Goal: Information Seeking & Learning: Check status

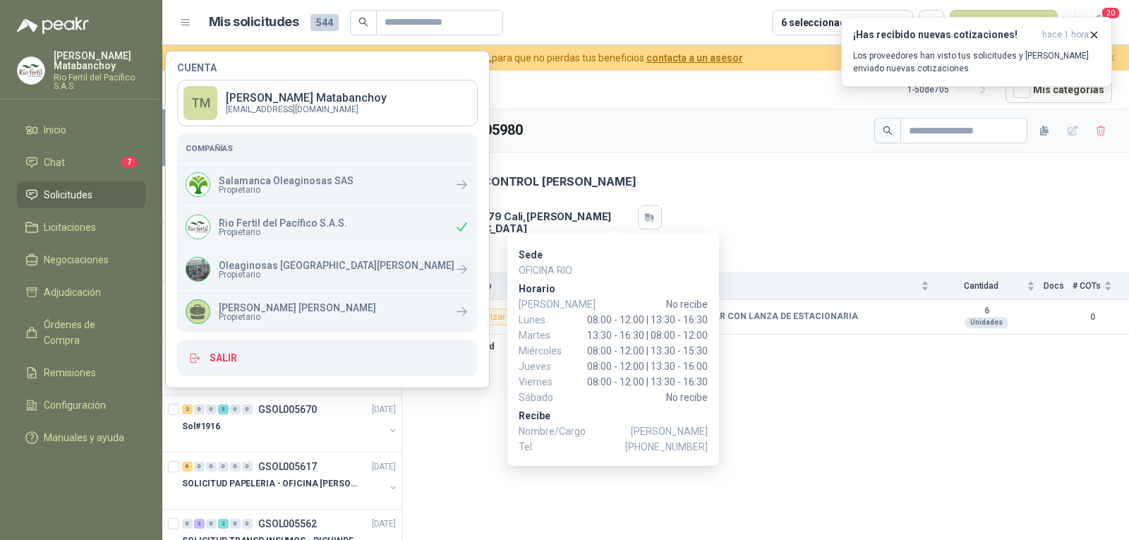
click at [681, 204] on div "Dirección [STREET_ADDRESS][PERSON_NAME]" at bounding box center [765, 217] width 693 height 34
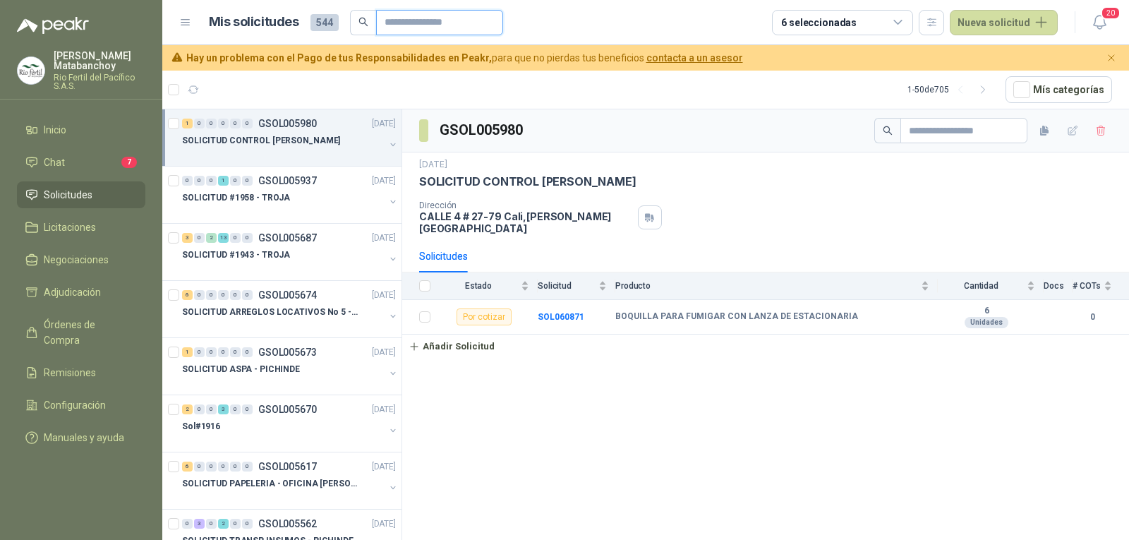
click at [419, 28] on input "text" at bounding box center [434, 23] width 99 height 24
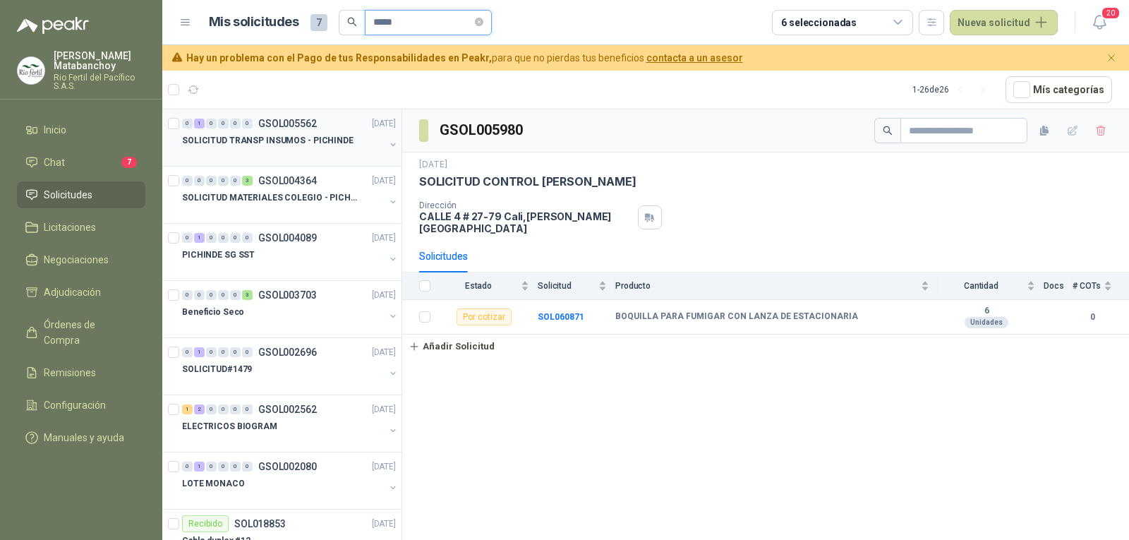
type input "*****"
click at [278, 147] on p "SOLICITUD TRANSP INSUMOS - PICHINDE" at bounding box center [268, 140] width 172 height 13
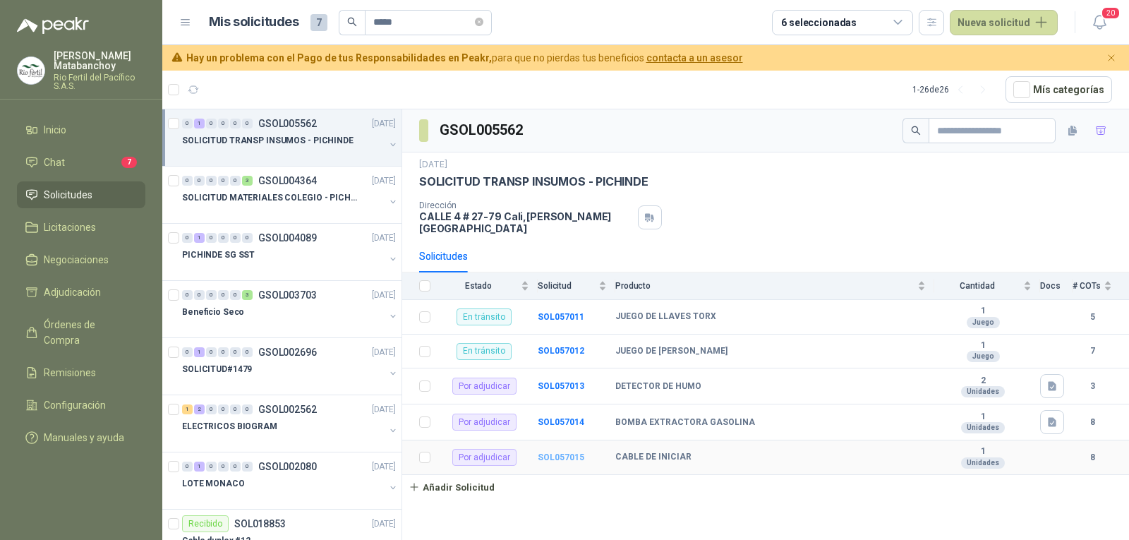
click at [565, 453] on b "SOL057015" at bounding box center [561, 458] width 47 height 10
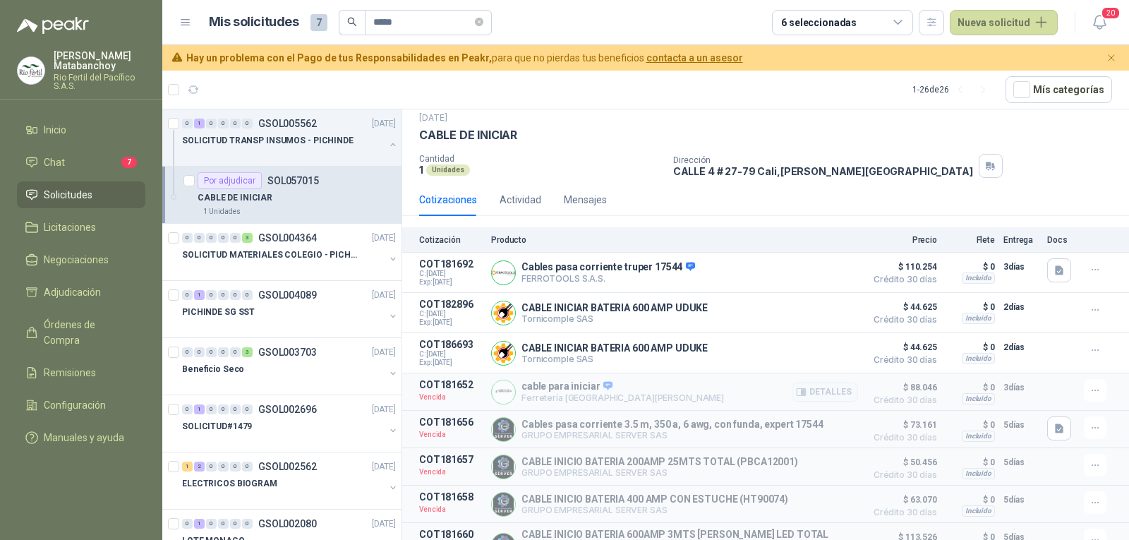
scroll to position [65, 0]
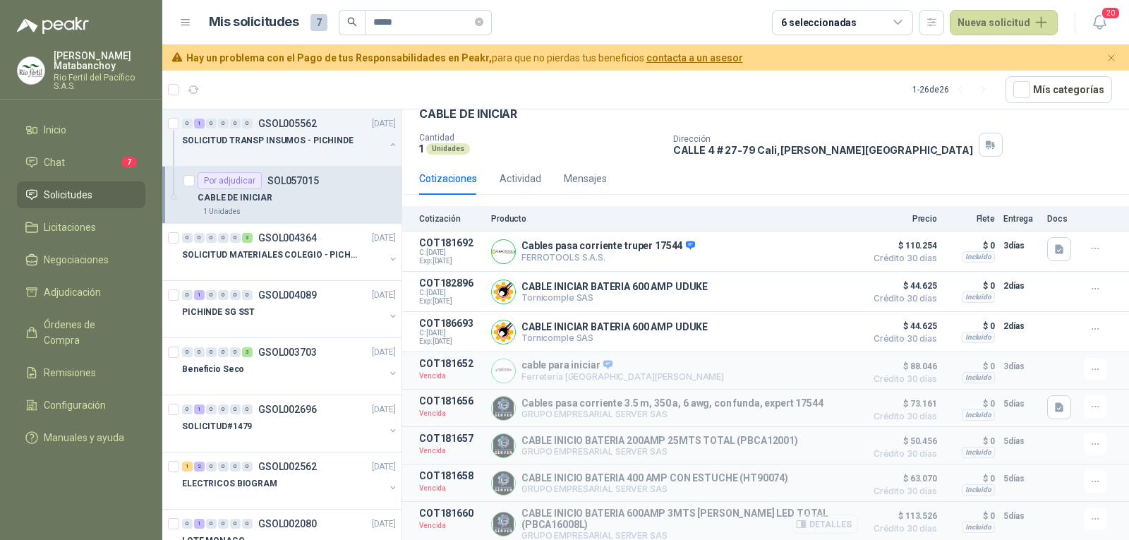
click at [811, 528] on button "Detalles" at bounding box center [825, 524] width 66 height 19
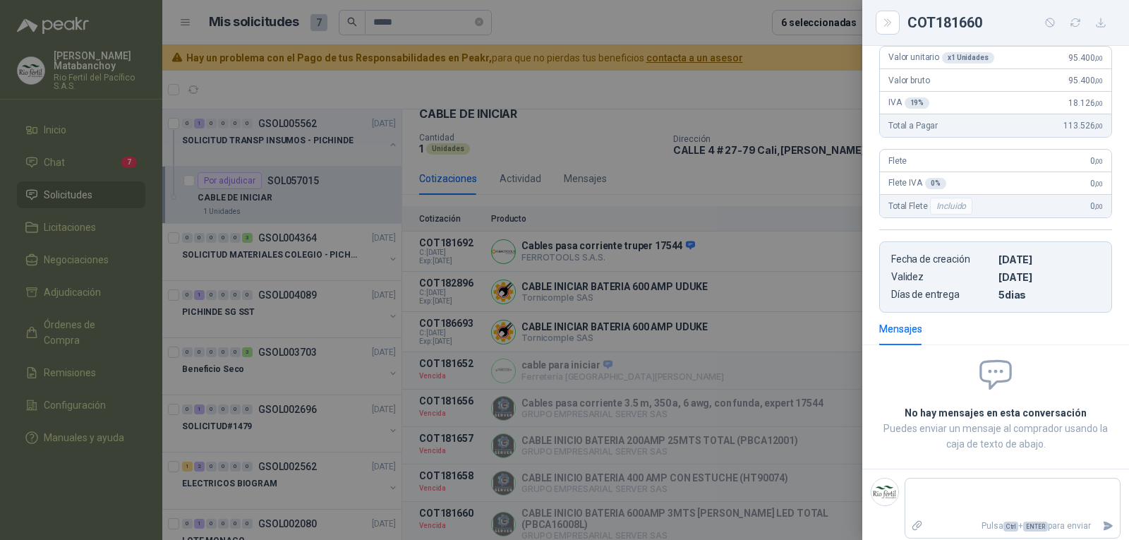
scroll to position [0, 0]
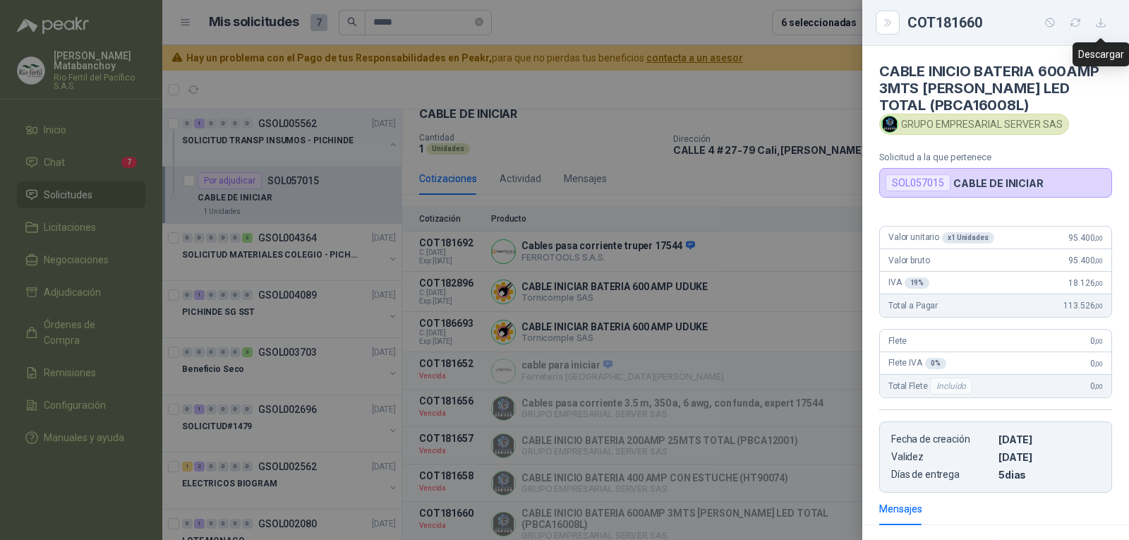
click at [1101, 17] on icon "button" at bounding box center [1102, 23] width 12 height 12
click at [603, 268] on div at bounding box center [564, 270] width 1129 height 540
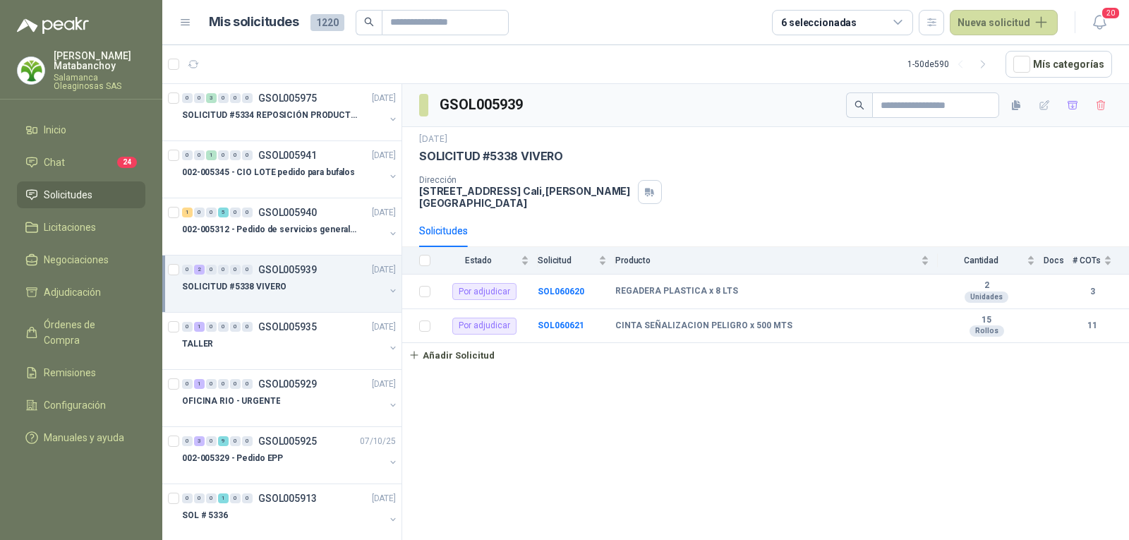
scroll to position [71, 0]
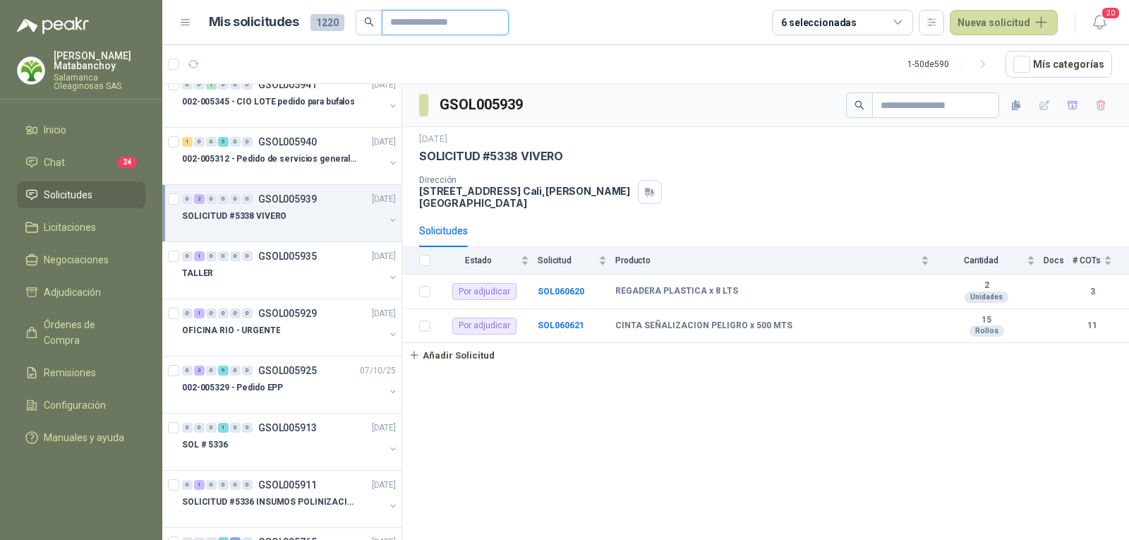
click at [402, 25] on input "text" at bounding box center [439, 23] width 99 height 24
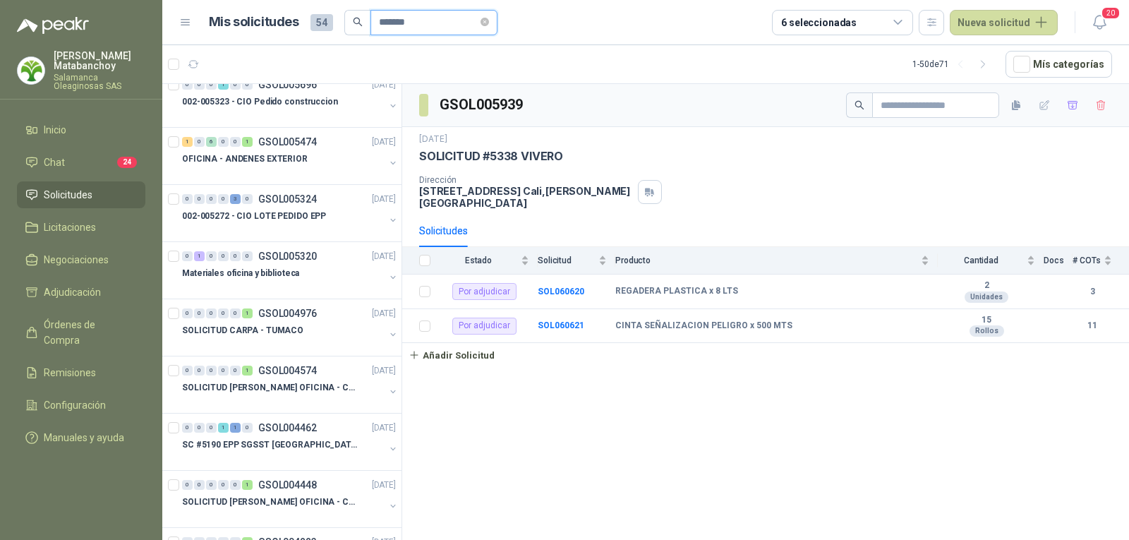
scroll to position [0, 0]
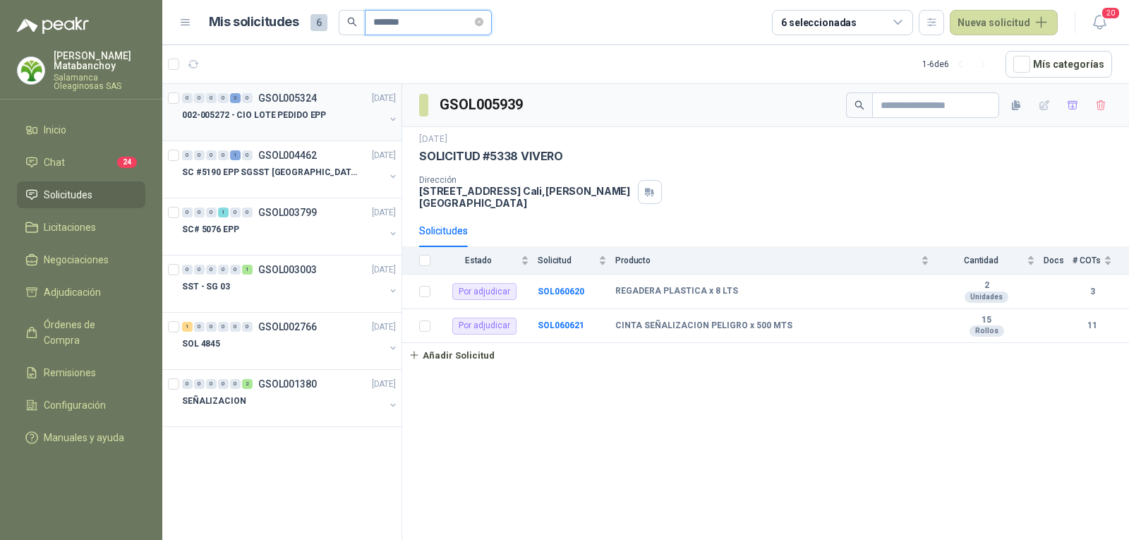
type input "*******"
click at [290, 136] on div "0 0 0 0 3 0 GSOL005324 05/09/25 002-005272 - CIO LOTE PEDIDO EPP" at bounding box center [281, 112] width 239 height 57
click at [344, 119] on div "002-005272 - CIO LOTE PEDIDO EPP" at bounding box center [283, 115] width 203 height 17
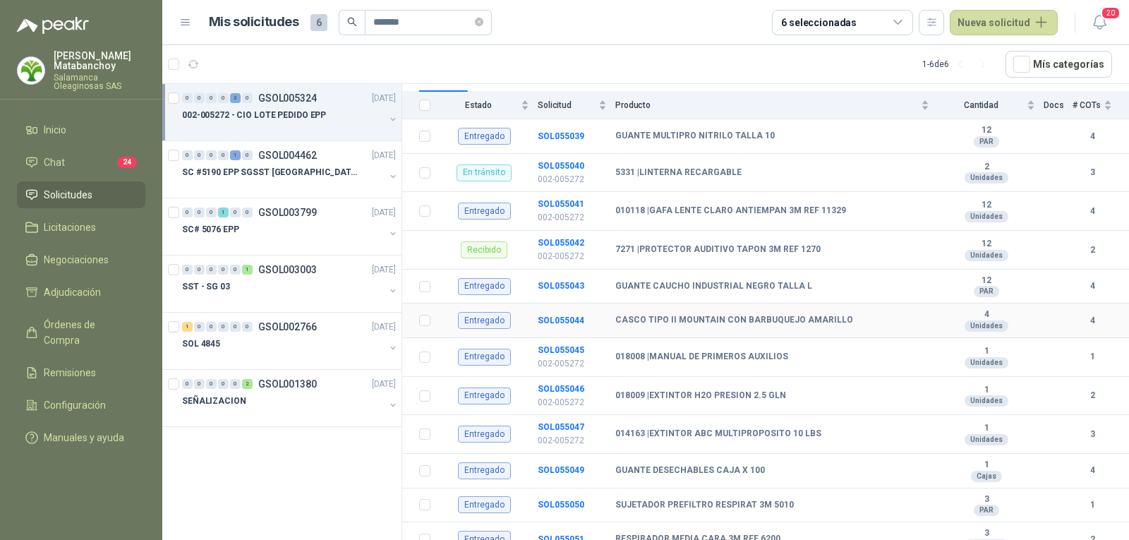
scroll to position [212, 0]
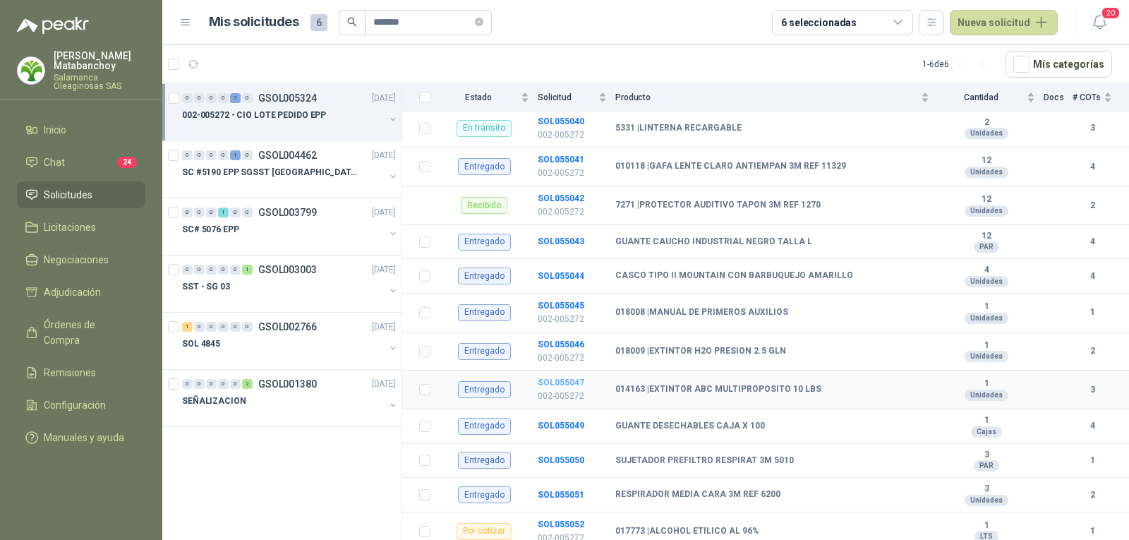
click at [569, 378] on b "SOL055047" at bounding box center [561, 383] width 47 height 10
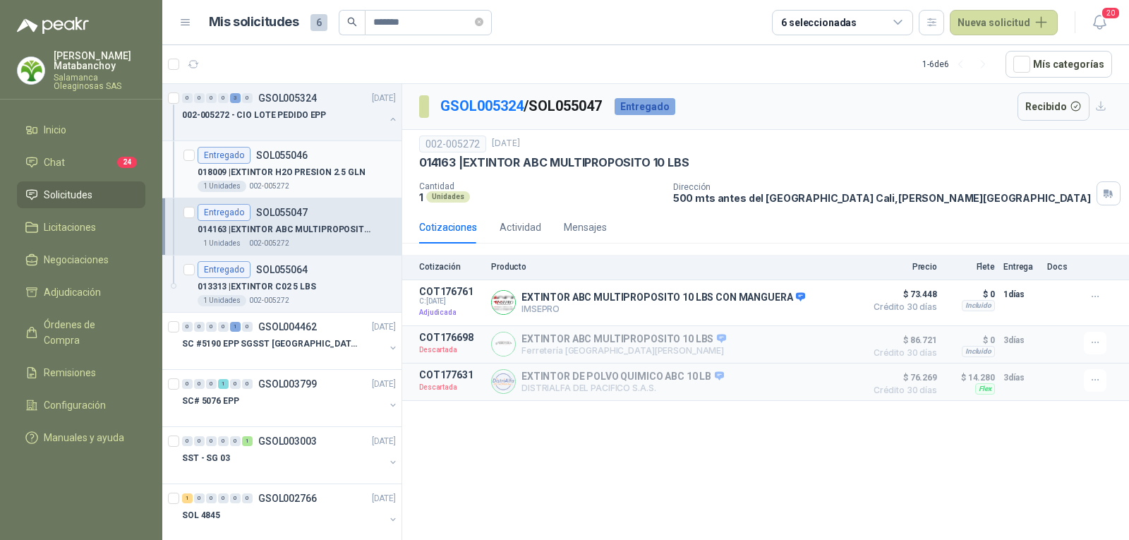
click at [330, 167] on p "018009 | EXTINTOR H2O PRESION 2.5 GLN" at bounding box center [282, 172] width 168 height 13
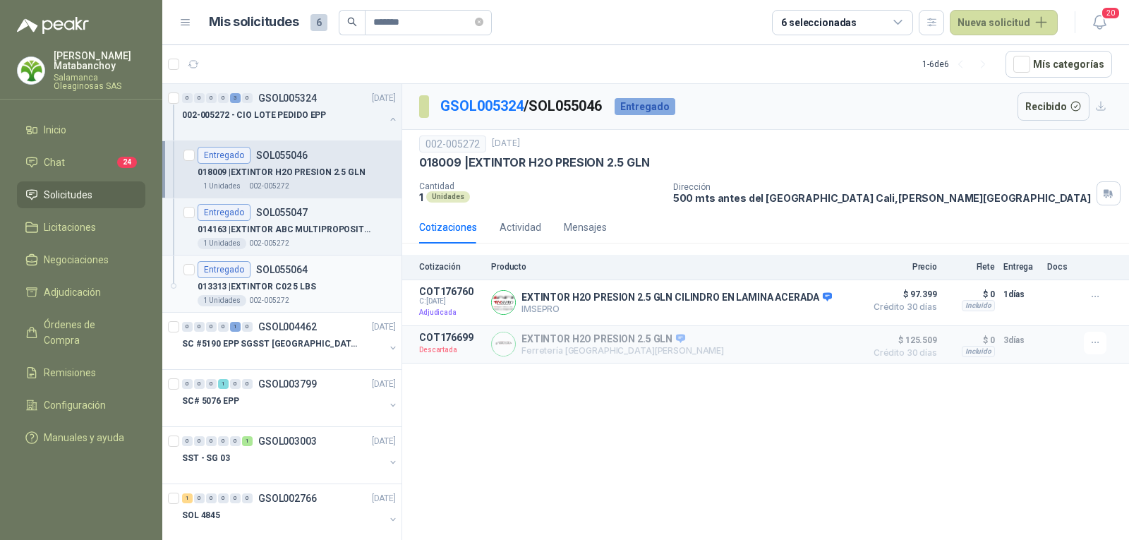
click at [277, 292] on p "013313 | EXTINTOR C02 5 LBS" at bounding box center [257, 286] width 119 height 13
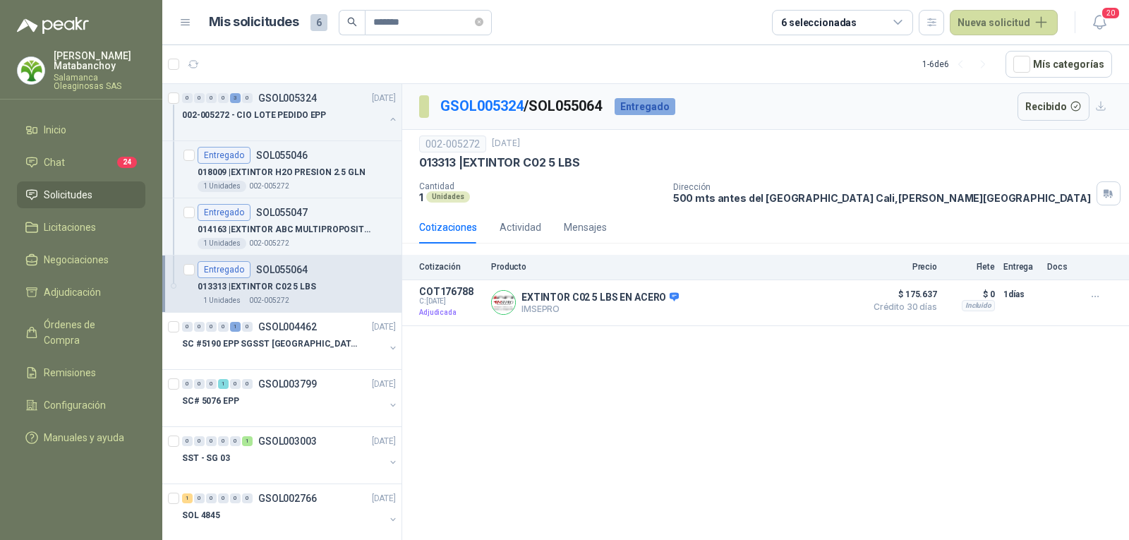
click at [55, 199] on span "Solicitudes" at bounding box center [68, 195] width 49 height 16
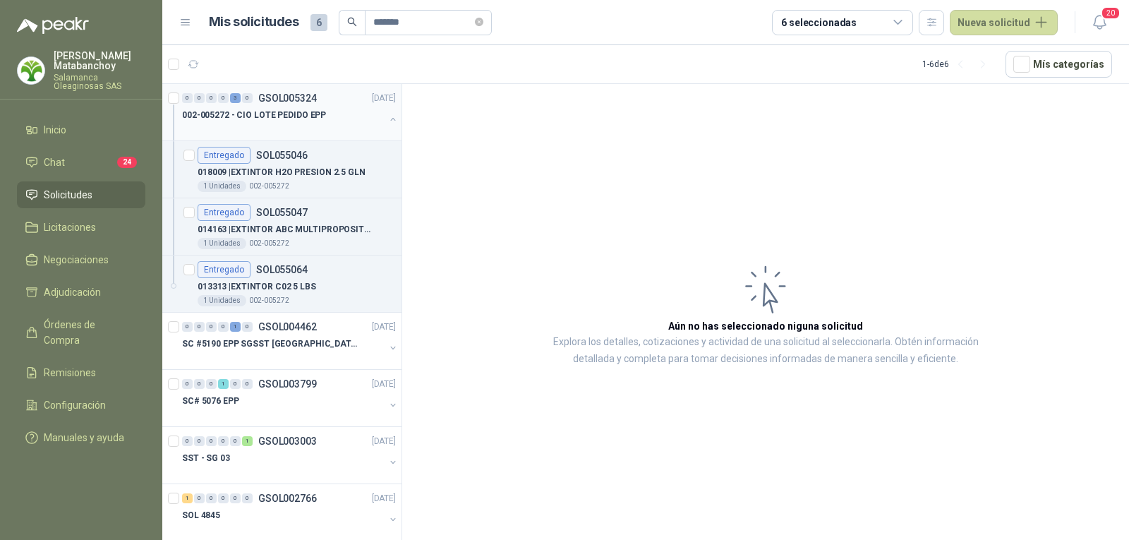
click at [388, 124] on button "button" at bounding box center [393, 119] width 11 height 11
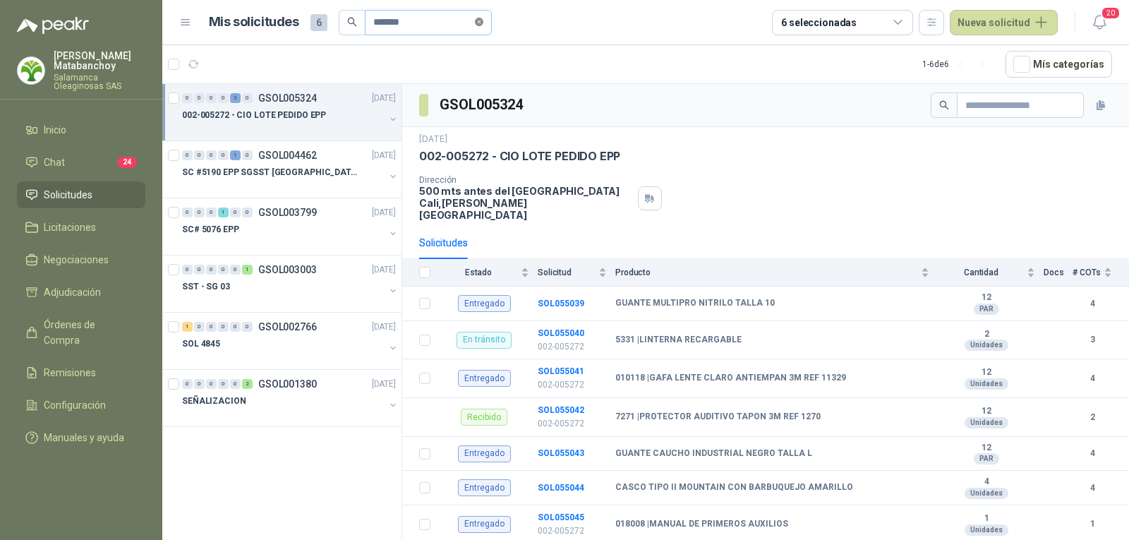
click at [484, 20] on icon "close-circle" at bounding box center [479, 22] width 8 height 8
click at [910, 105] on div "GSOL005324" at bounding box center [765, 105] width 727 height 43
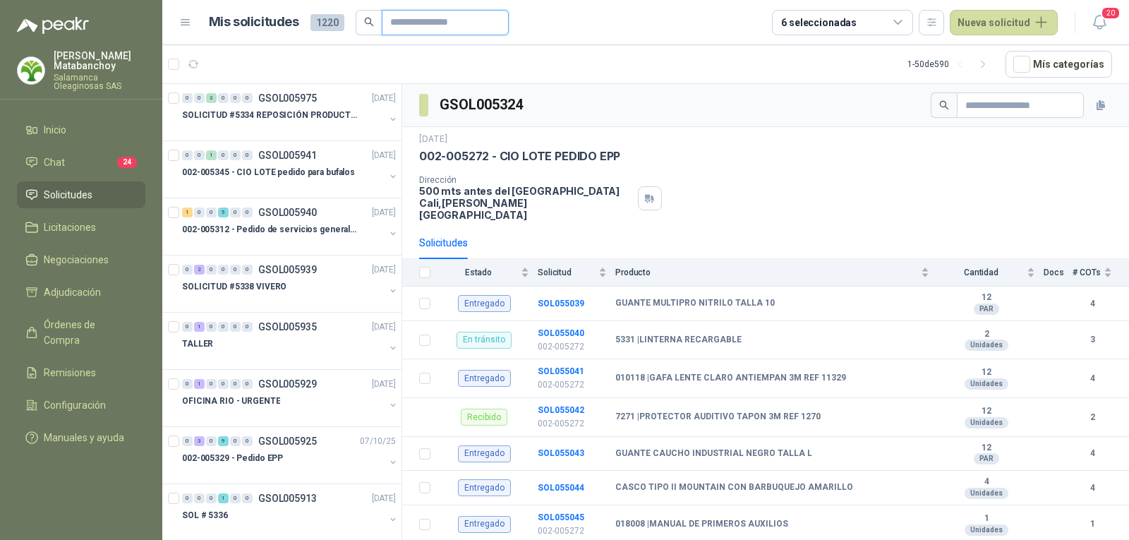
click at [426, 22] on input "text" at bounding box center [439, 23] width 99 height 24
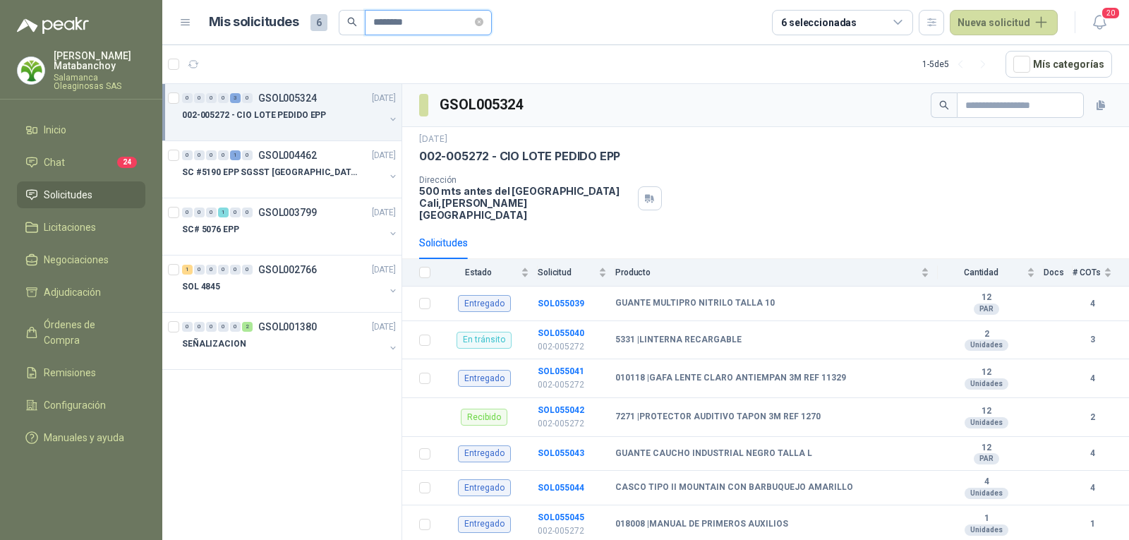
type input "********"
click at [275, 132] on div at bounding box center [283, 129] width 203 height 11
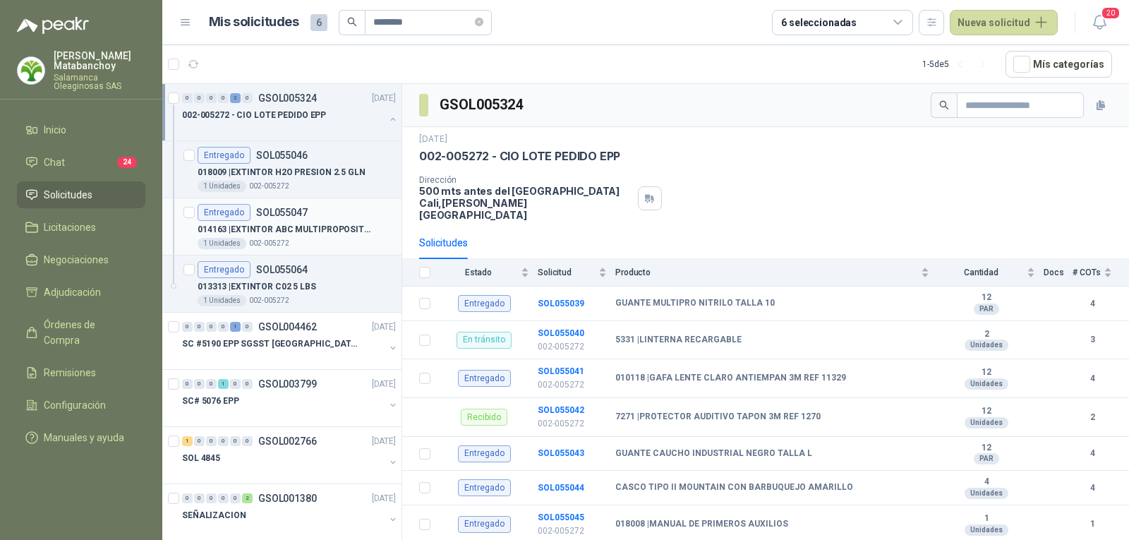
scroll to position [5, 0]
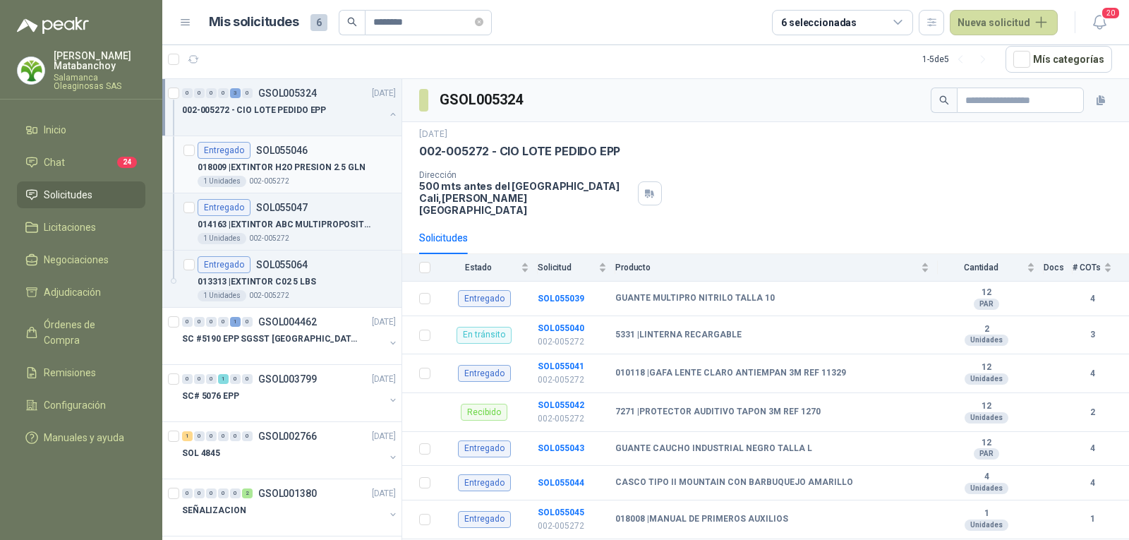
click at [306, 174] on div "018009 | EXTINTOR H2O PRESION 2.5 GLN" at bounding box center [297, 167] width 198 height 17
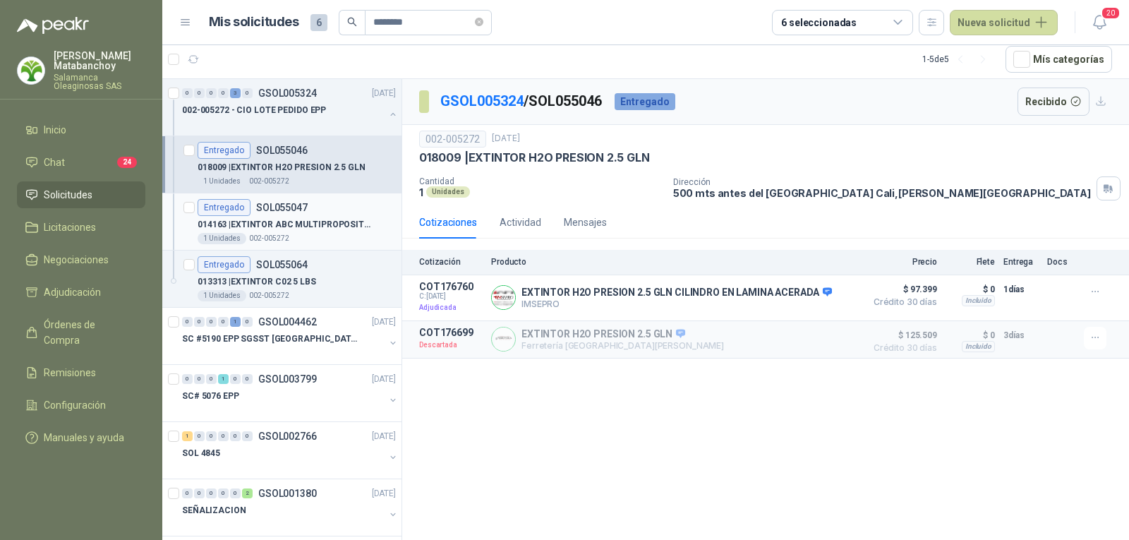
click at [306, 218] on p "014163 | EXTINTOR ABC MULTIPROPOSITO 10 LBS" at bounding box center [286, 224] width 176 height 13
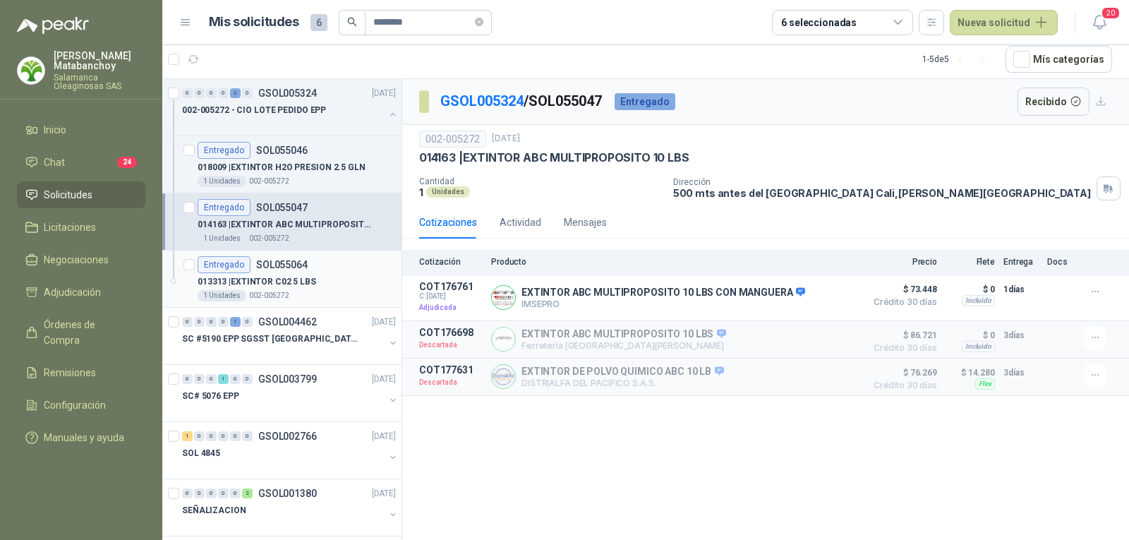
click at [314, 262] on div "Entregado SOL055064" at bounding box center [297, 264] width 198 height 17
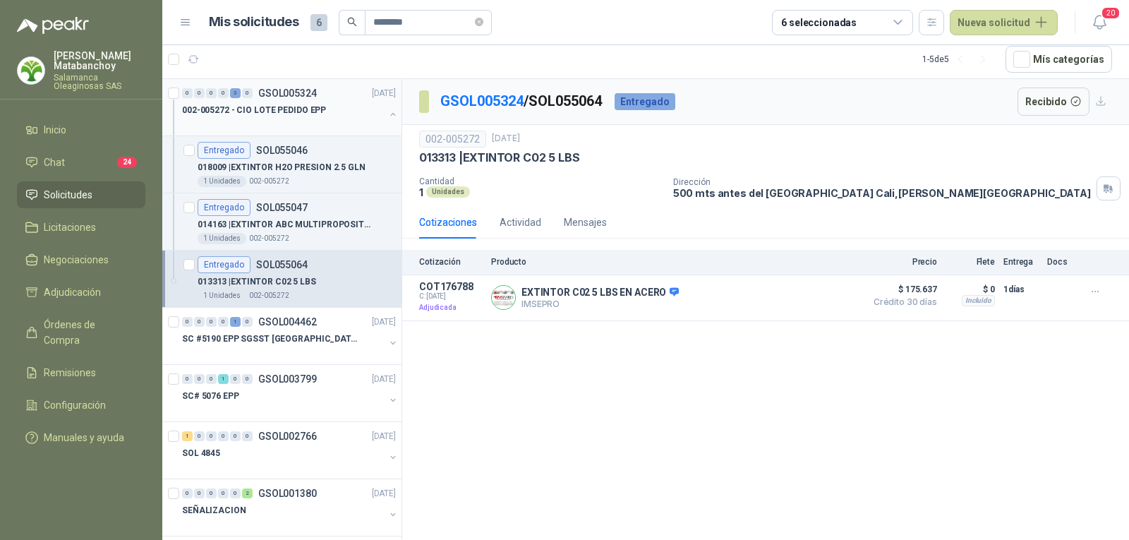
click at [287, 104] on p "002-005272 - CIO LOTE PEDIDO EPP" at bounding box center [254, 110] width 144 height 13
